Goal: Check status: Check status

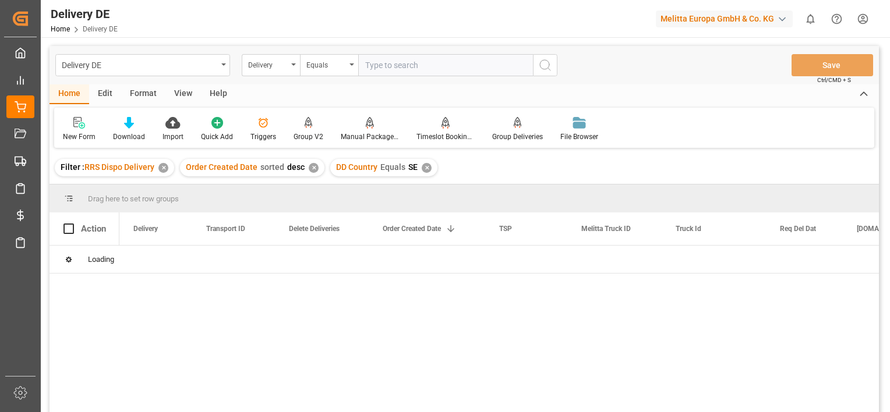
click at [161, 171] on div "✕" at bounding box center [163, 168] width 10 height 10
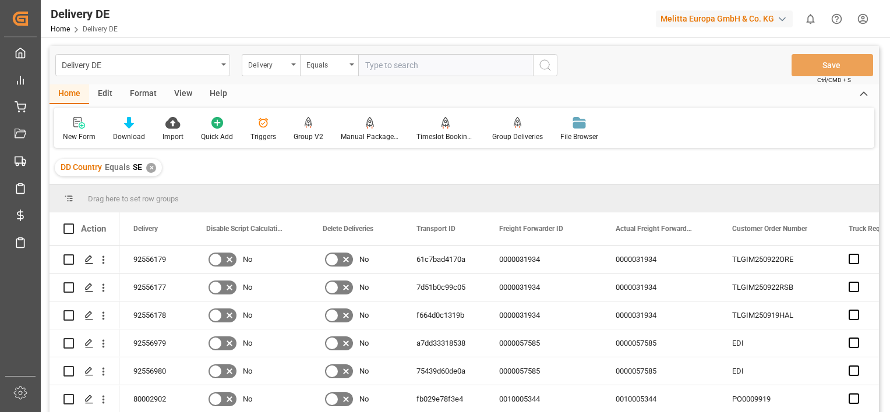
click at [423, 67] on input "text" at bounding box center [445, 65] width 175 height 22
paste input "92557716"
type input "92557716"
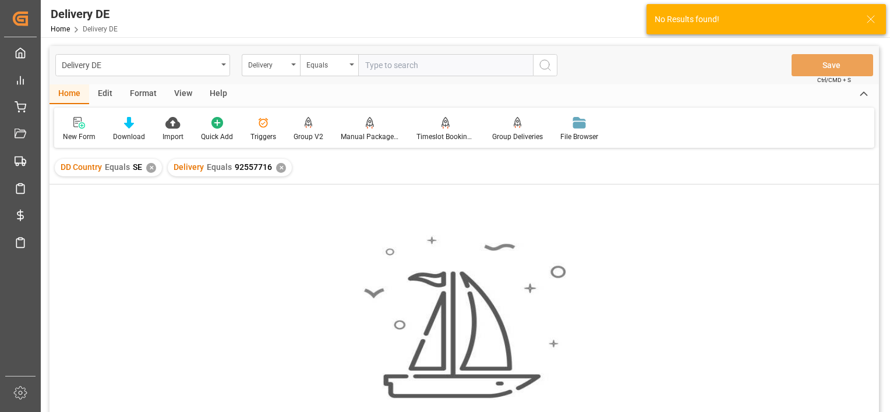
click at [150, 167] on div "✕" at bounding box center [151, 168] width 10 height 10
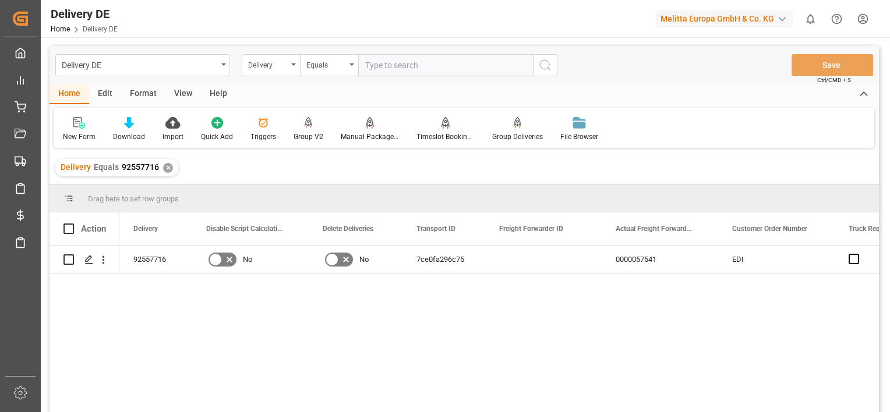
click at [379, 69] on input "text" at bounding box center [445, 65] width 175 height 22
paste input "92557718"
type input "92557718"
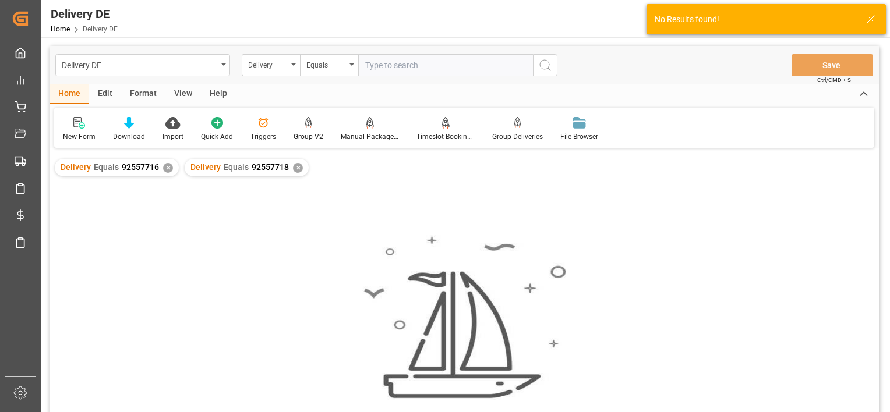
click at [165, 169] on div "✕" at bounding box center [168, 168] width 10 height 10
